Goal: Transaction & Acquisition: Purchase product/service

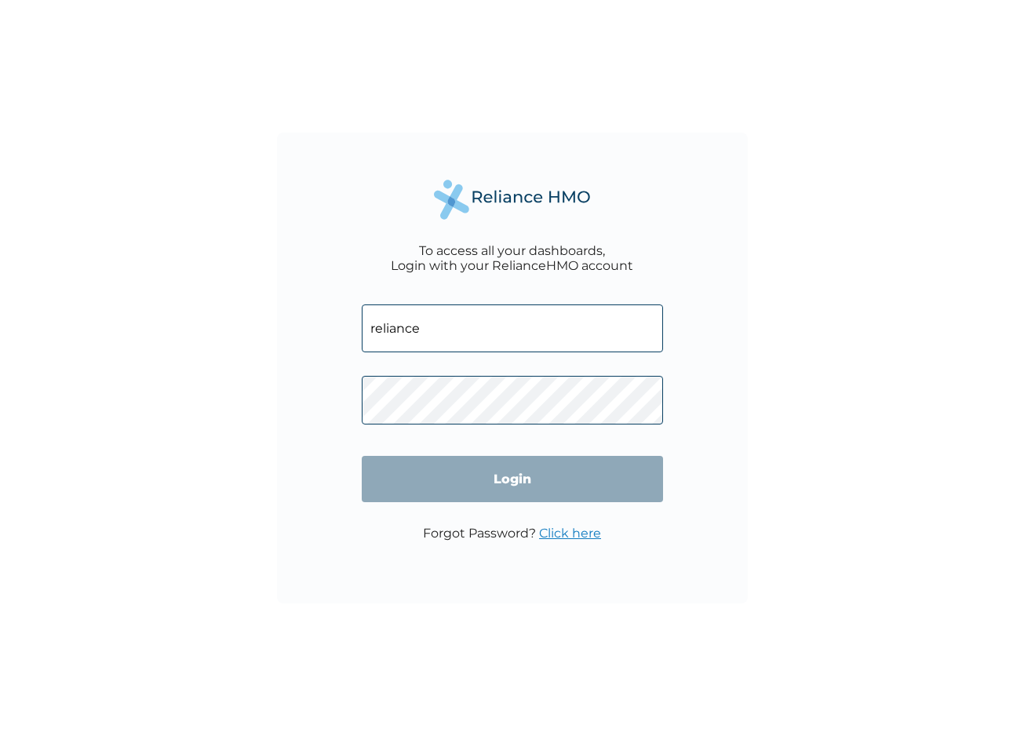
click at [511, 479] on input "Login" at bounding box center [512, 479] width 301 height 46
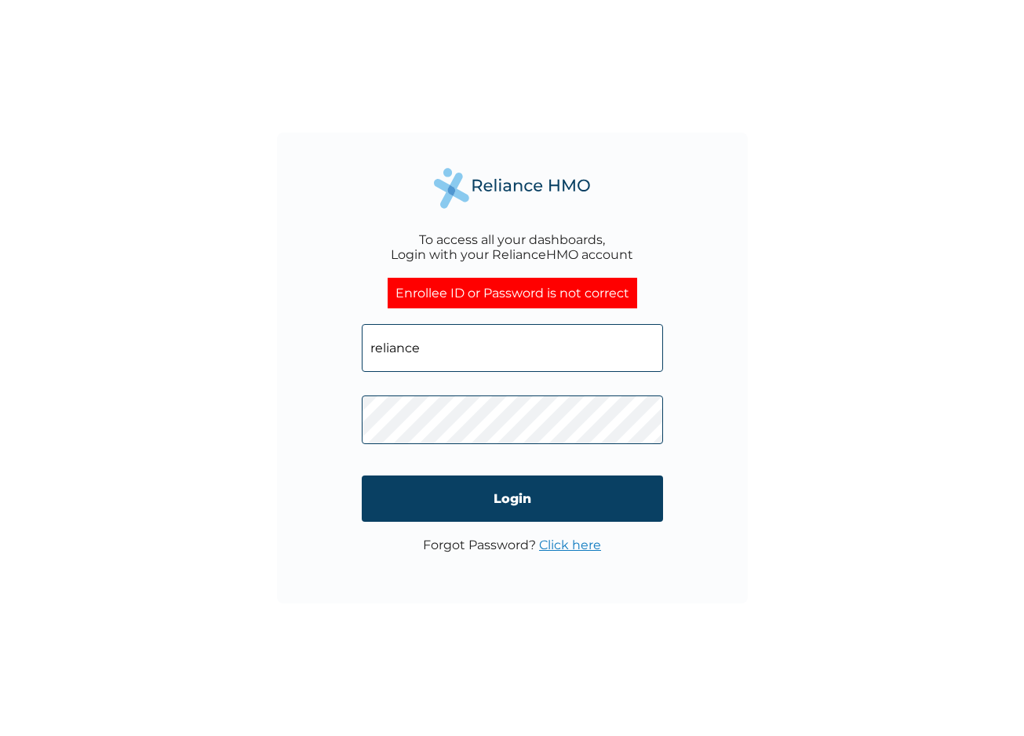
click at [493, 347] on input "reliance" at bounding box center [512, 348] width 301 height 48
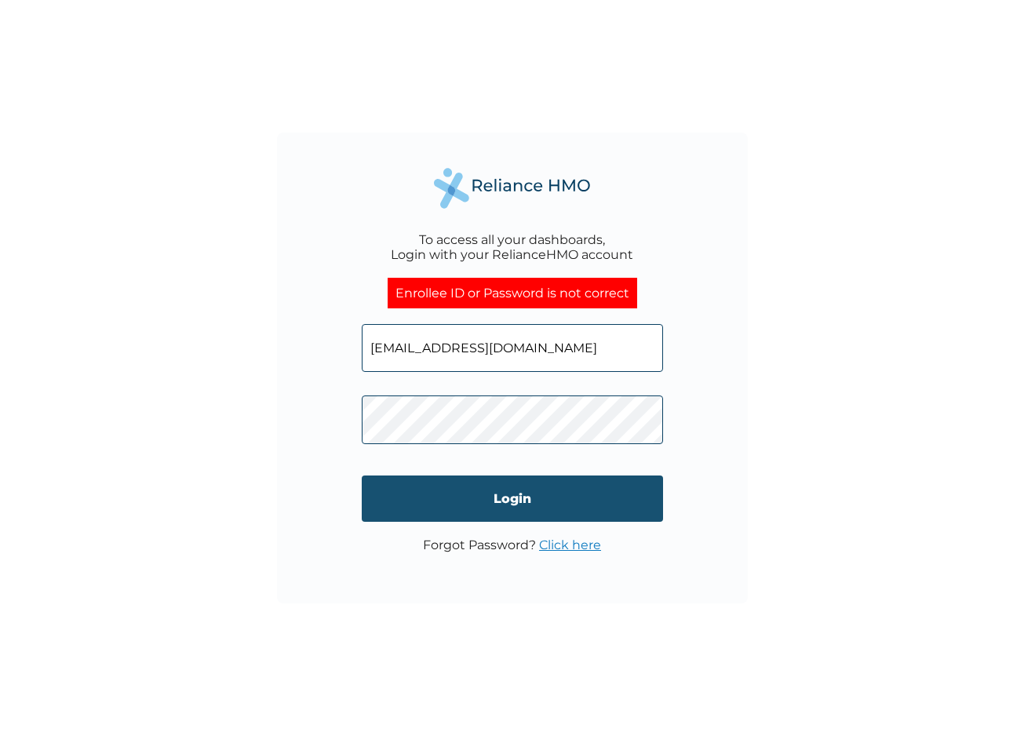
type input "miracleedafe@gmail.com"
click at [547, 489] on input "Login" at bounding box center [512, 498] width 301 height 46
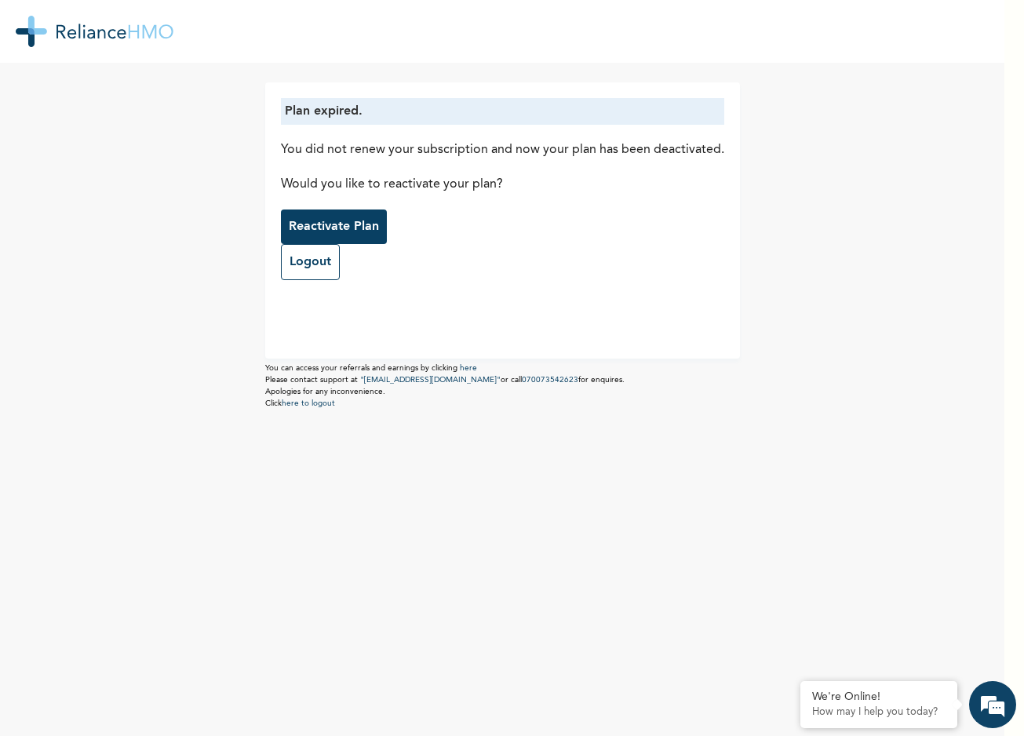
click at [352, 220] on p "Reactivate Plan" at bounding box center [334, 226] width 90 height 19
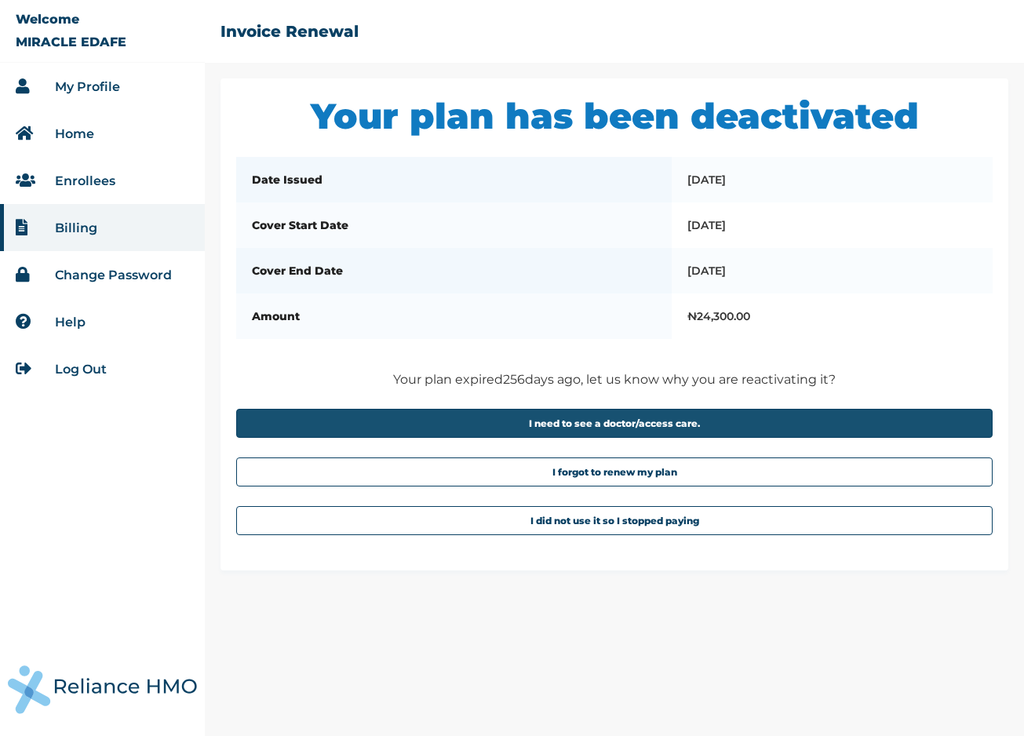
click at [558, 433] on button "I need to see a doctor/access care." at bounding box center [614, 423] width 756 height 29
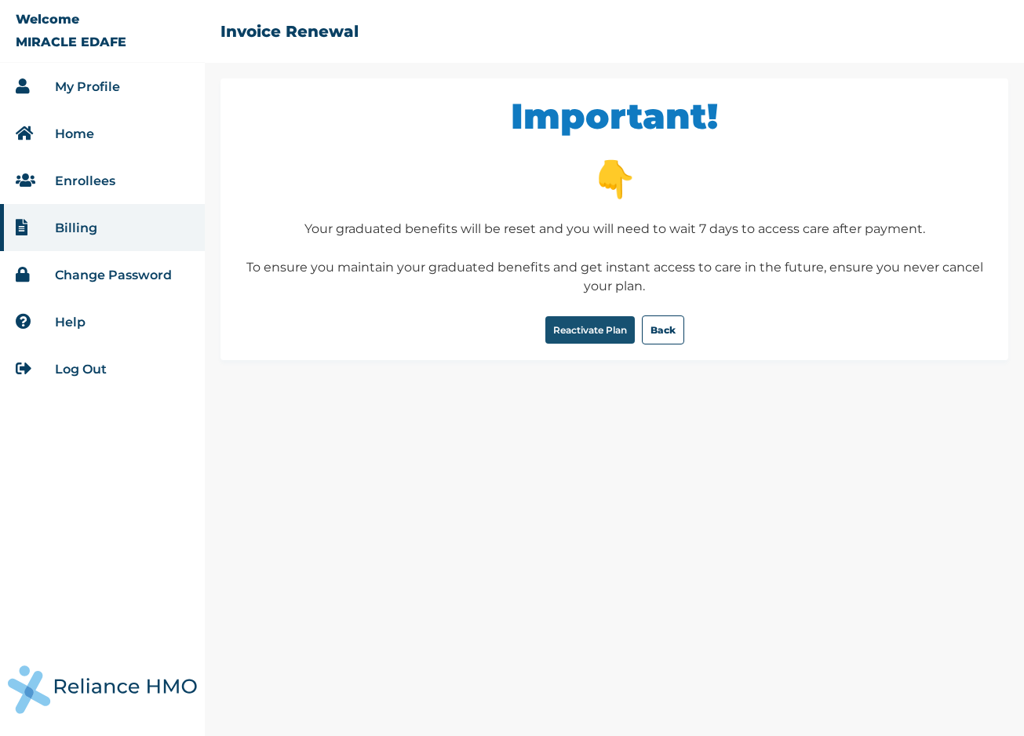
click at [595, 333] on button "Reactivate Plan" at bounding box center [589, 329] width 89 height 27
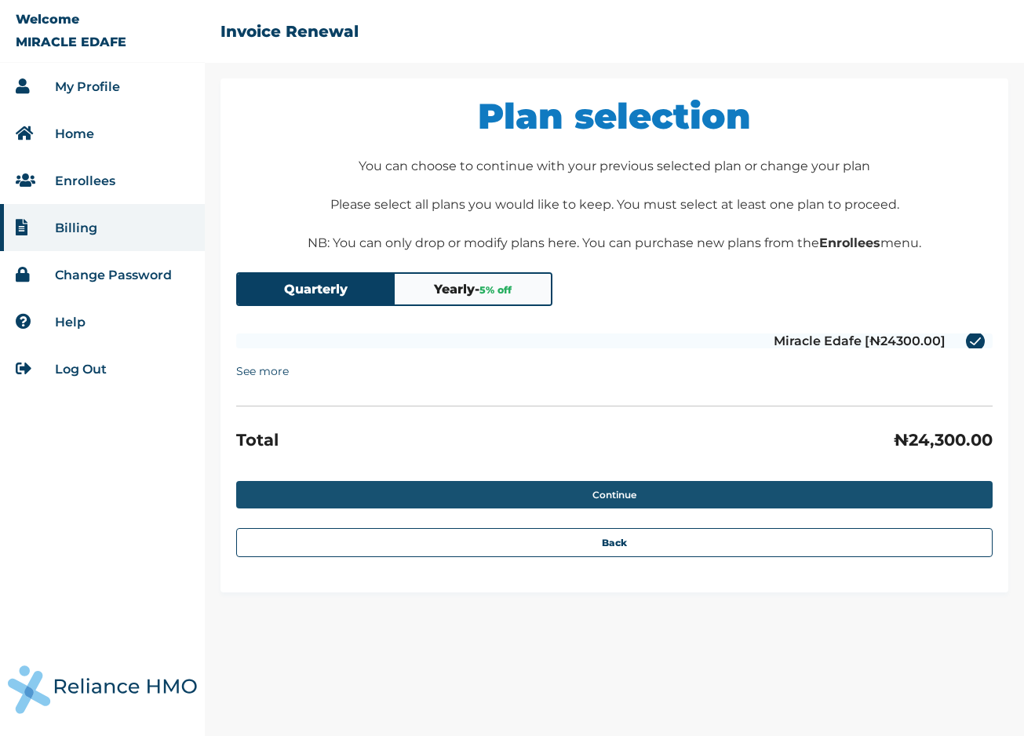
click at [620, 493] on button "Continue" at bounding box center [614, 494] width 756 height 27
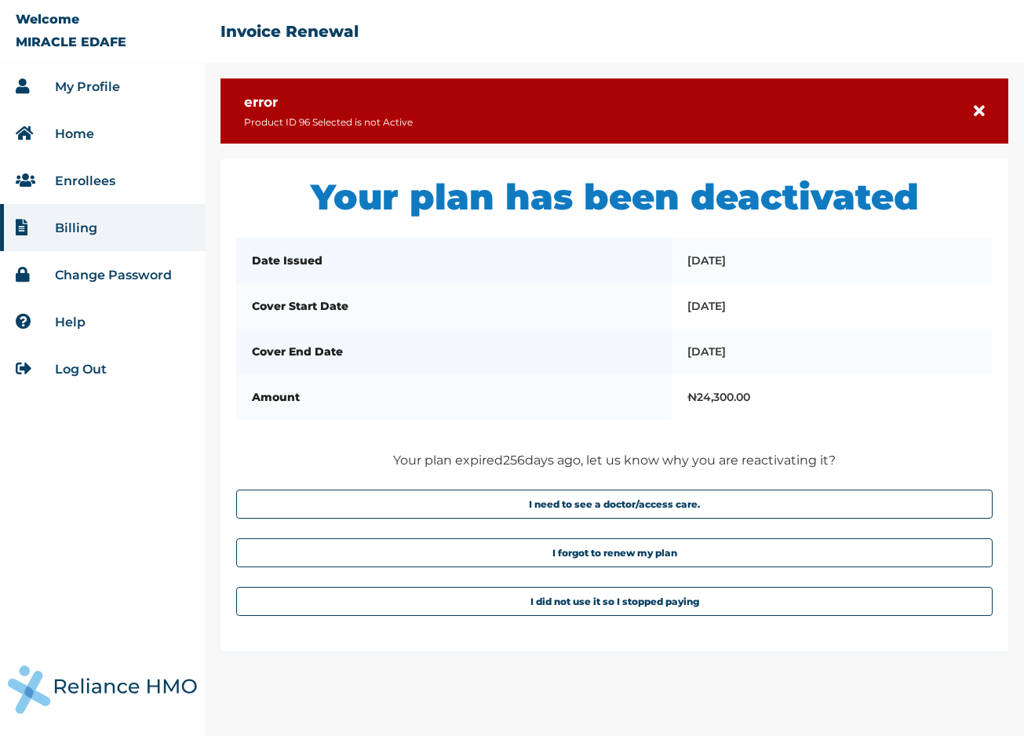
click at [93, 176] on link "Enrollees" at bounding box center [85, 180] width 60 height 15
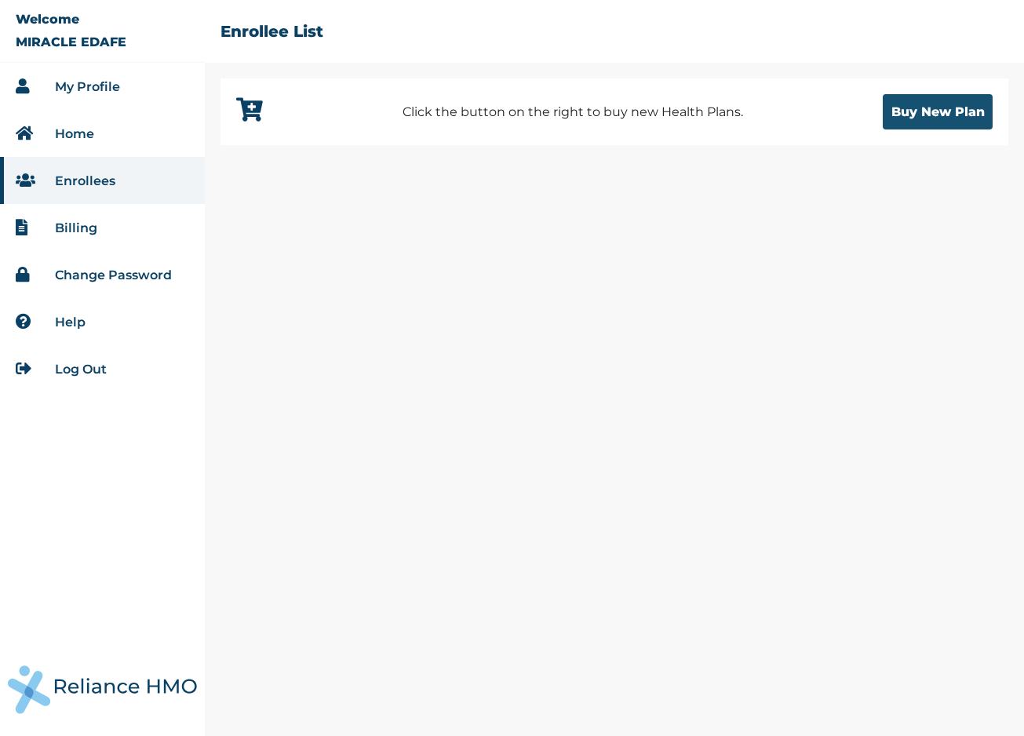
click at [953, 112] on button "Buy New Plan" at bounding box center [937, 111] width 110 height 35
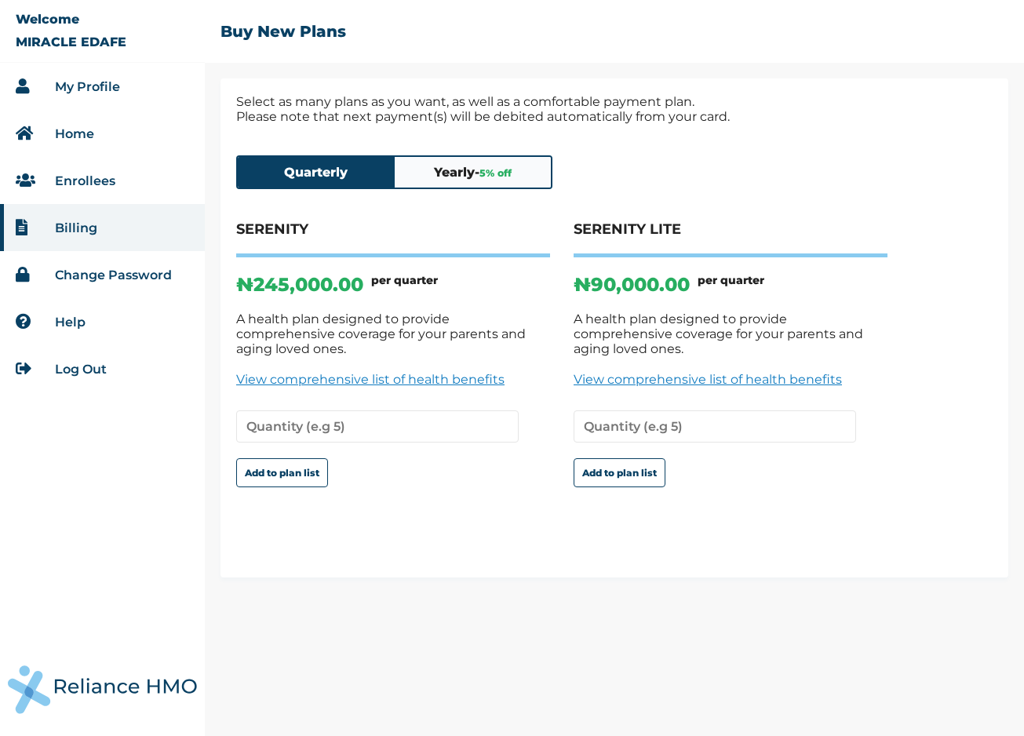
click at [510, 173] on span "5 % off" at bounding box center [495, 173] width 32 height 12
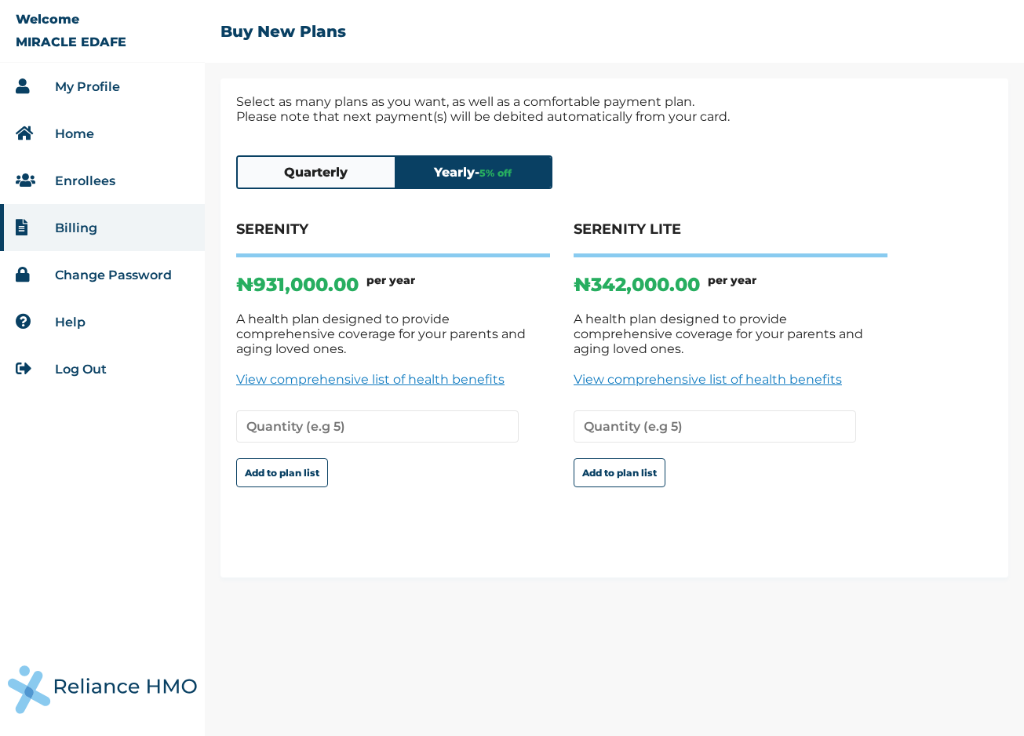
click at [368, 169] on button "Quarterly" at bounding box center [316, 172] width 157 height 31
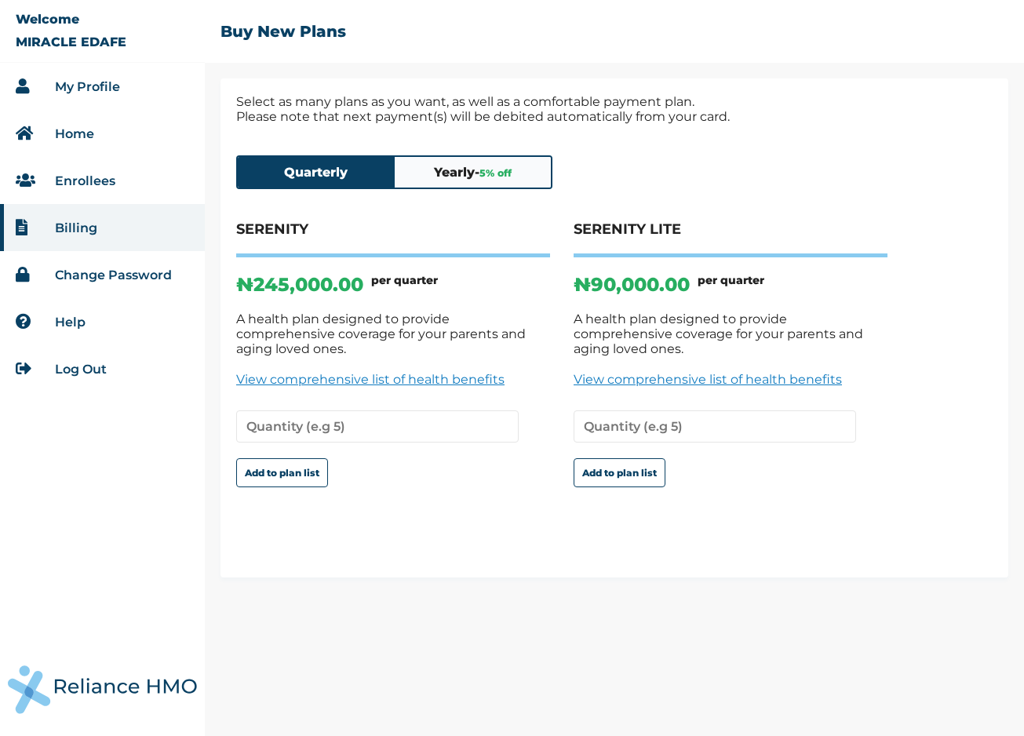
click at [673, 372] on link "View comprehensive list of health benefits" at bounding box center [730, 379] width 314 height 15
type input "1"
click at [835, 410] on input "1" at bounding box center [714, 426] width 282 height 32
click at [803, 414] on input "1" at bounding box center [714, 426] width 282 height 32
click at [803, 414] on input "number" at bounding box center [714, 426] width 282 height 32
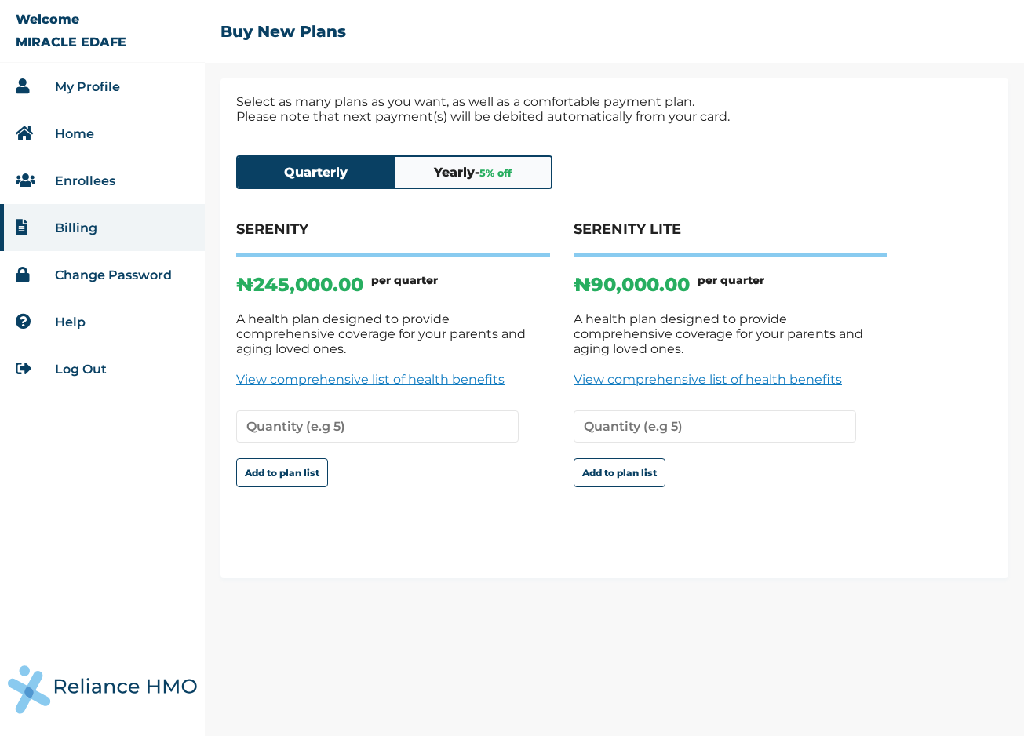
click at [632, 238] on h4 "SERENITY LITE" at bounding box center [730, 238] width 314 height 37
click at [85, 122] on li "Home" at bounding box center [102, 133] width 205 height 47
click at [85, 139] on link "Home" at bounding box center [74, 133] width 39 height 15
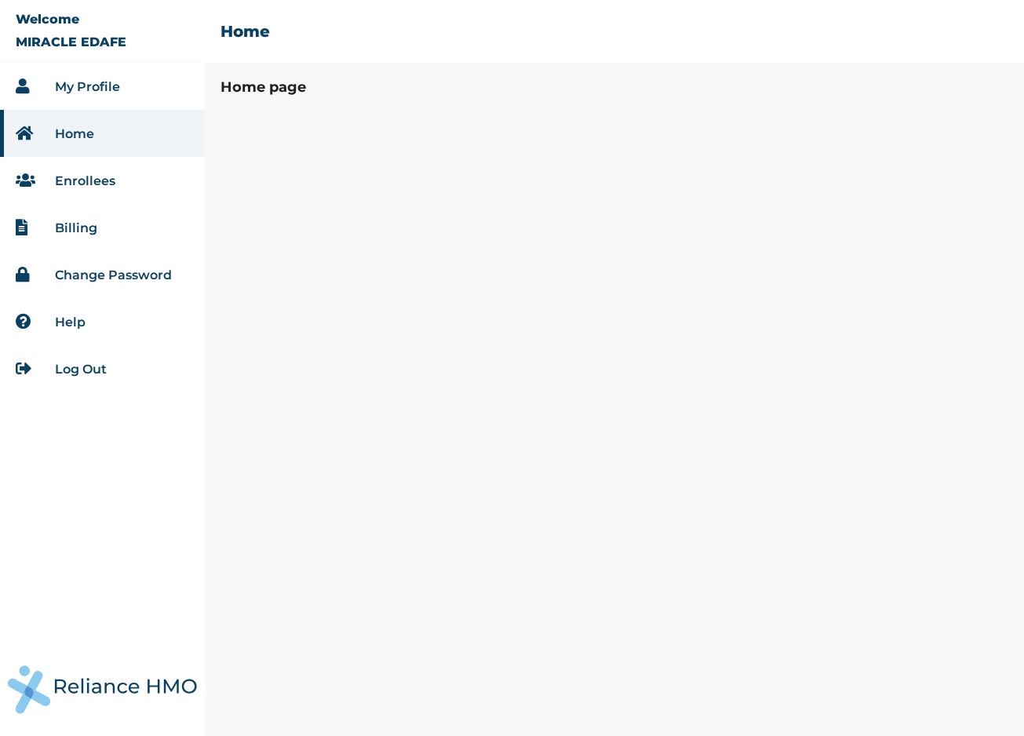
click at [133, 139] on li "Home" at bounding box center [102, 133] width 205 height 47
click at [84, 96] on li "My Profile" at bounding box center [102, 86] width 205 height 47
click at [84, 90] on link "My Profile" at bounding box center [87, 86] width 65 height 15
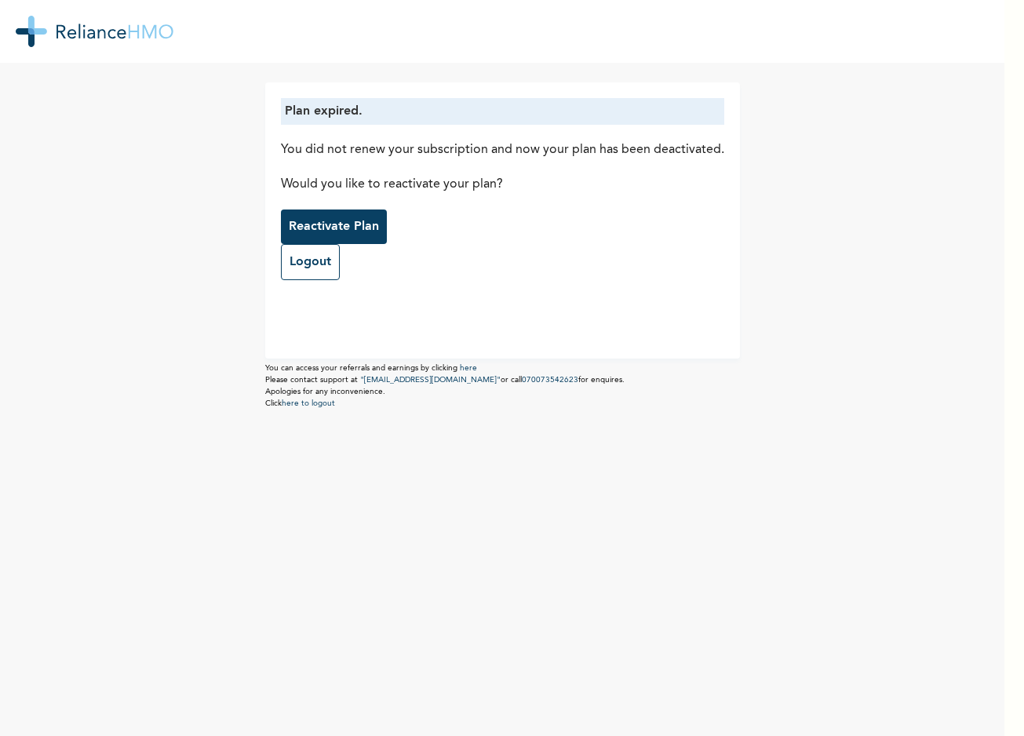
click at [339, 222] on p "Reactivate Plan" at bounding box center [334, 226] width 90 height 19
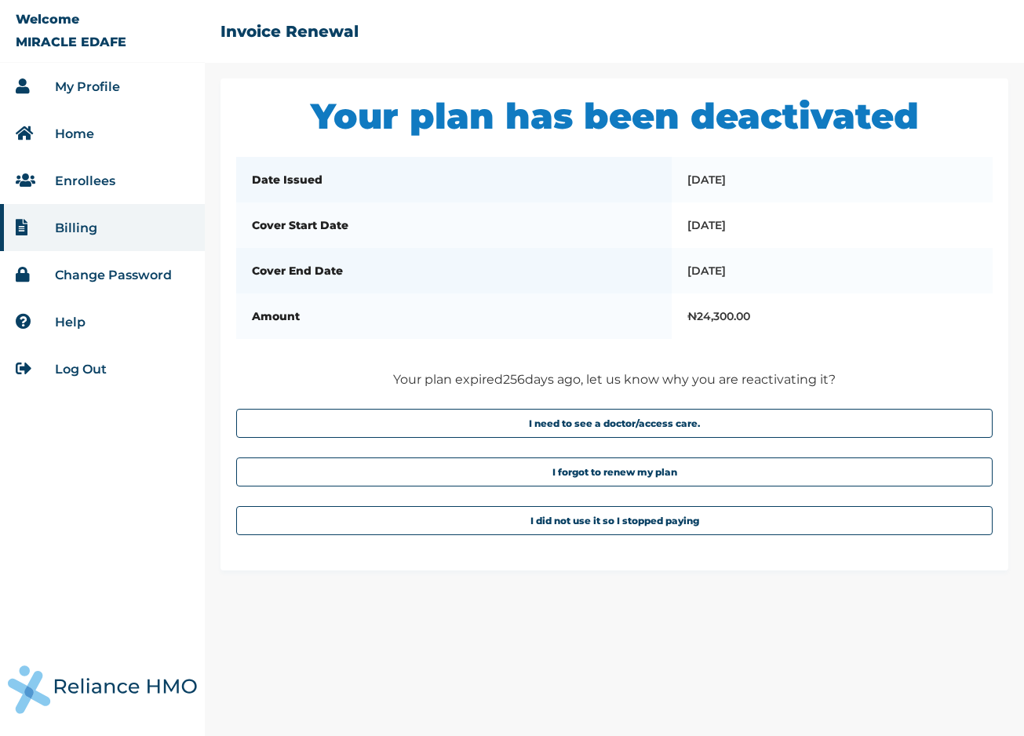
click at [91, 333] on li "Help" at bounding box center [102, 321] width 205 height 47
click at [81, 317] on link "Help" at bounding box center [70, 322] width 31 height 15
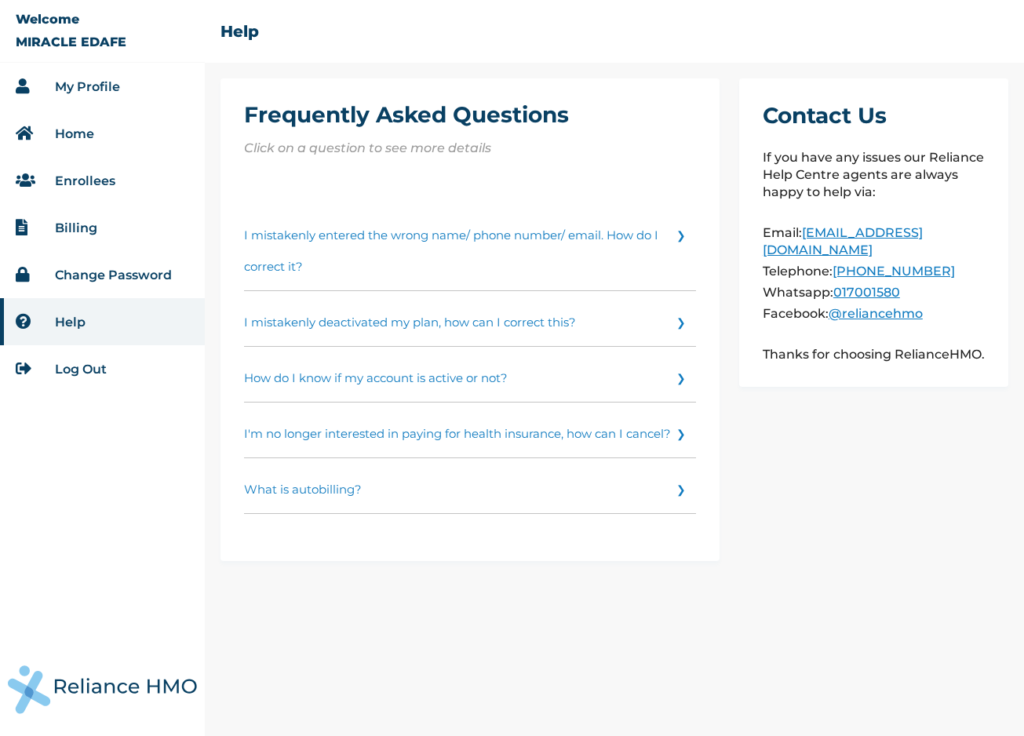
click at [78, 187] on link "Enrollees" at bounding box center [85, 180] width 60 height 15
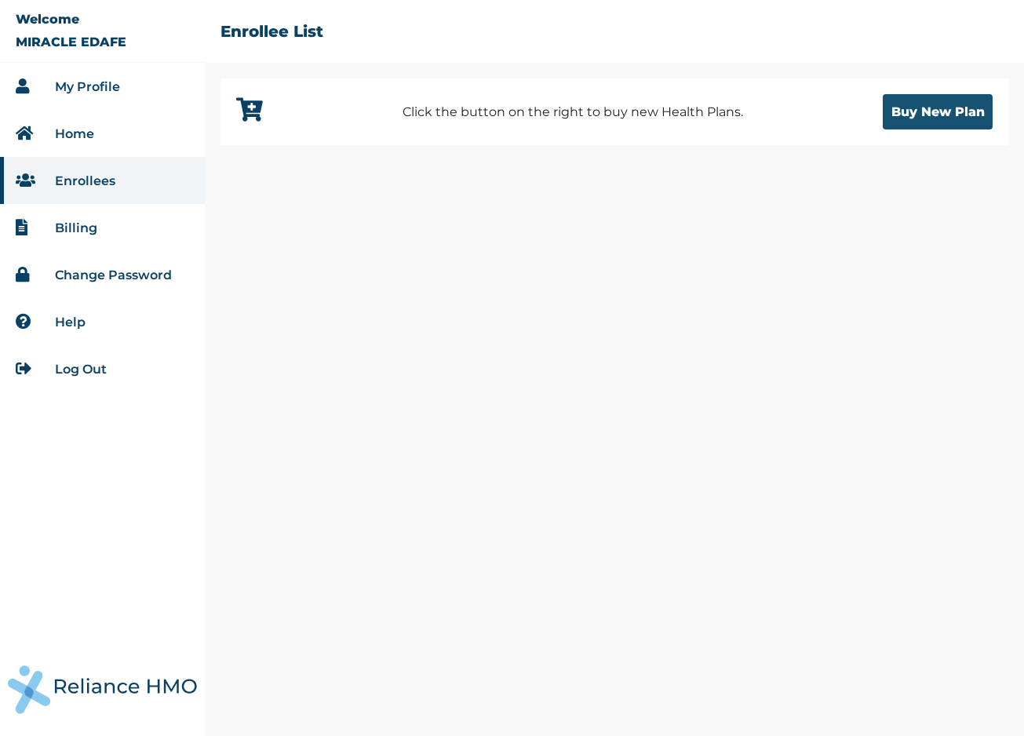
click at [906, 111] on button "Buy New Plan" at bounding box center [937, 111] width 110 height 35
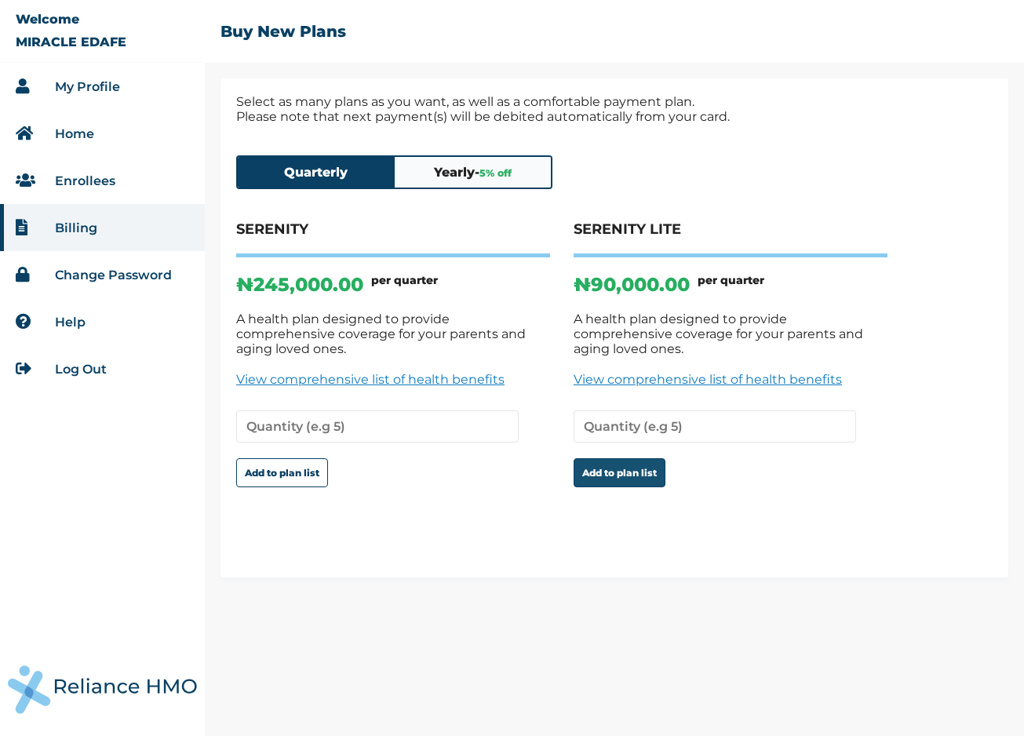
click at [598, 458] on button "Add to plan list" at bounding box center [619, 472] width 92 height 29
type input "1"
click at [634, 468] on button "Add to plan list" at bounding box center [619, 472] width 92 height 29
